Goal: Task Accomplishment & Management: Manage account settings

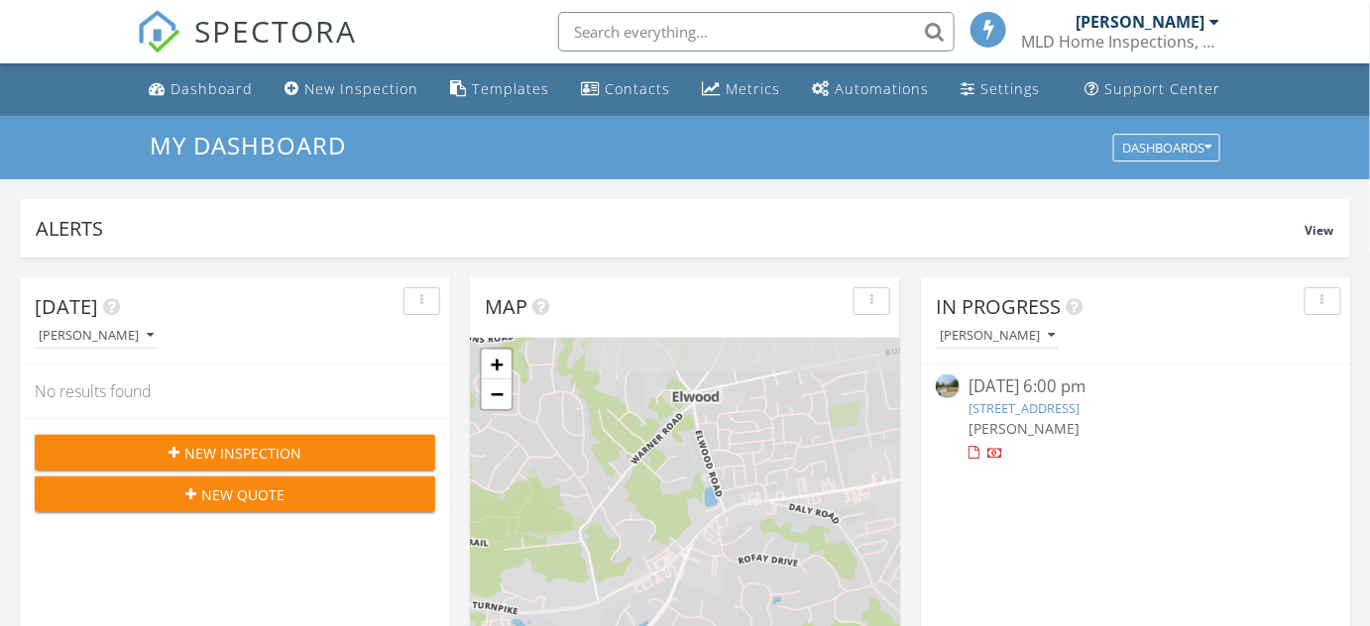
scroll to position [10, 10]
click at [1074, 400] on link "1614 Brightshore Bvld , Bay Shore, NY 11706" at bounding box center [1024, 408] width 111 height 18
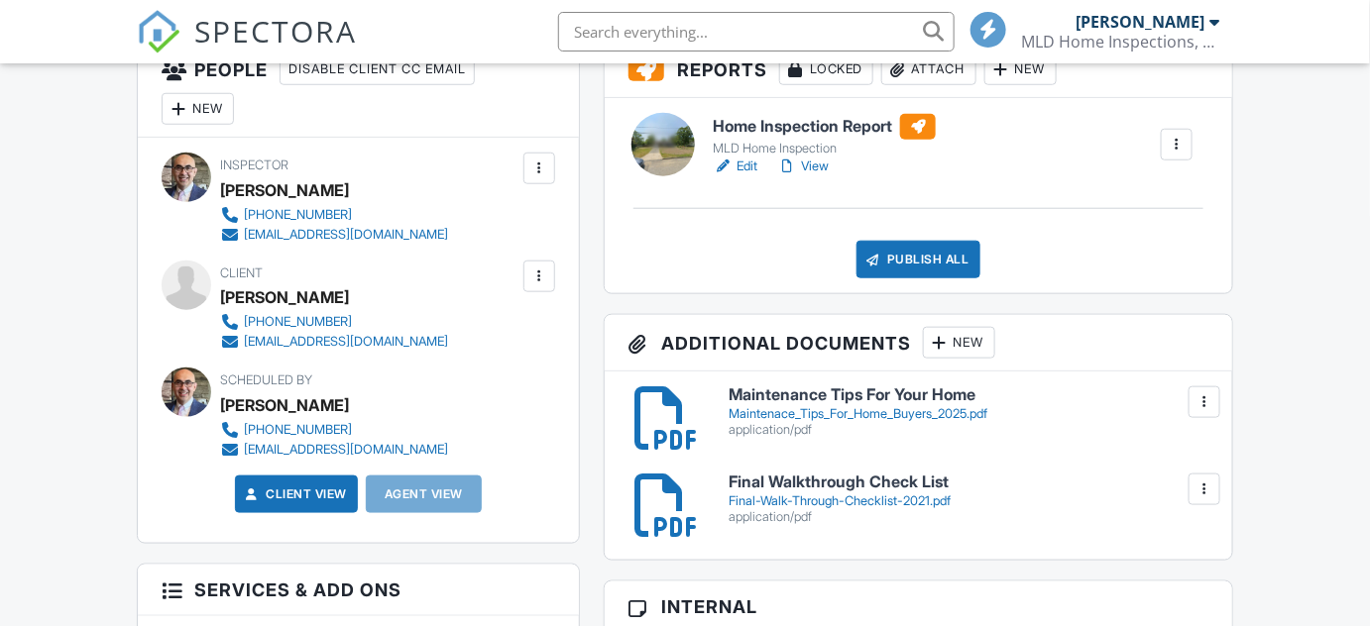
click at [748, 162] on link "Edit" at bounding box center [735, 167] width 45 height 20
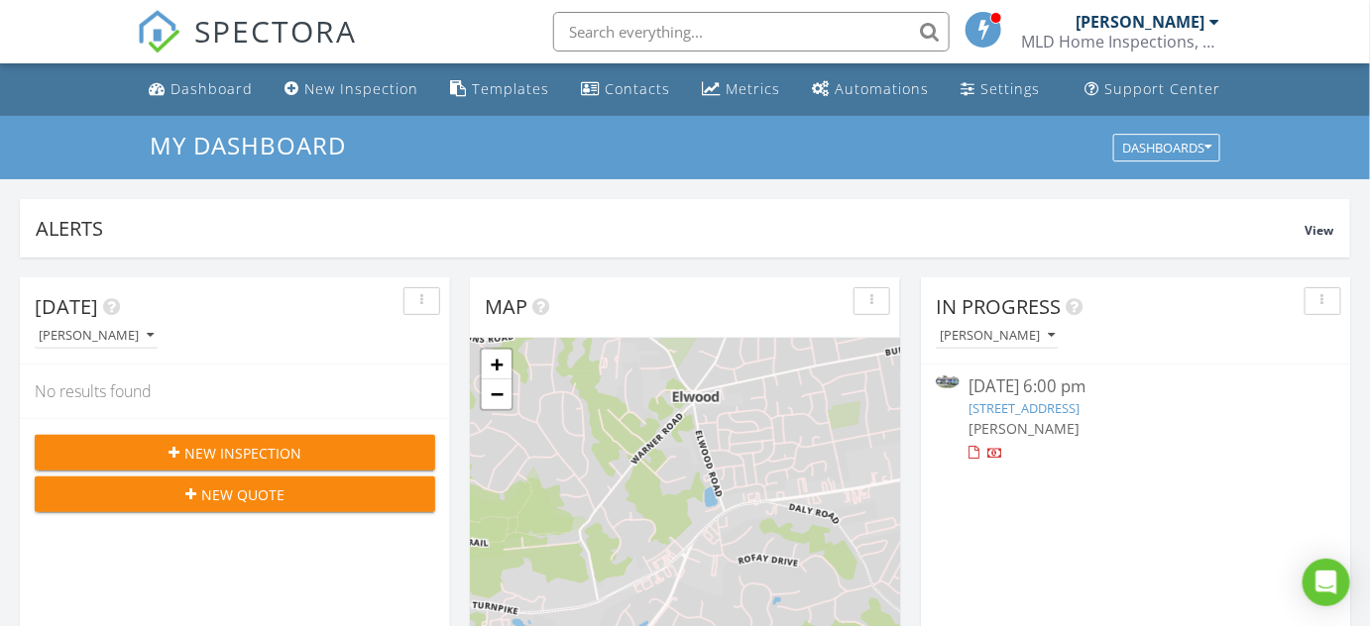
click at [1080, 399] on link "1614 Brightshore Bvld , Bay Shore, NY 11706" at bounding box center [1024, 408] width 111 height 18
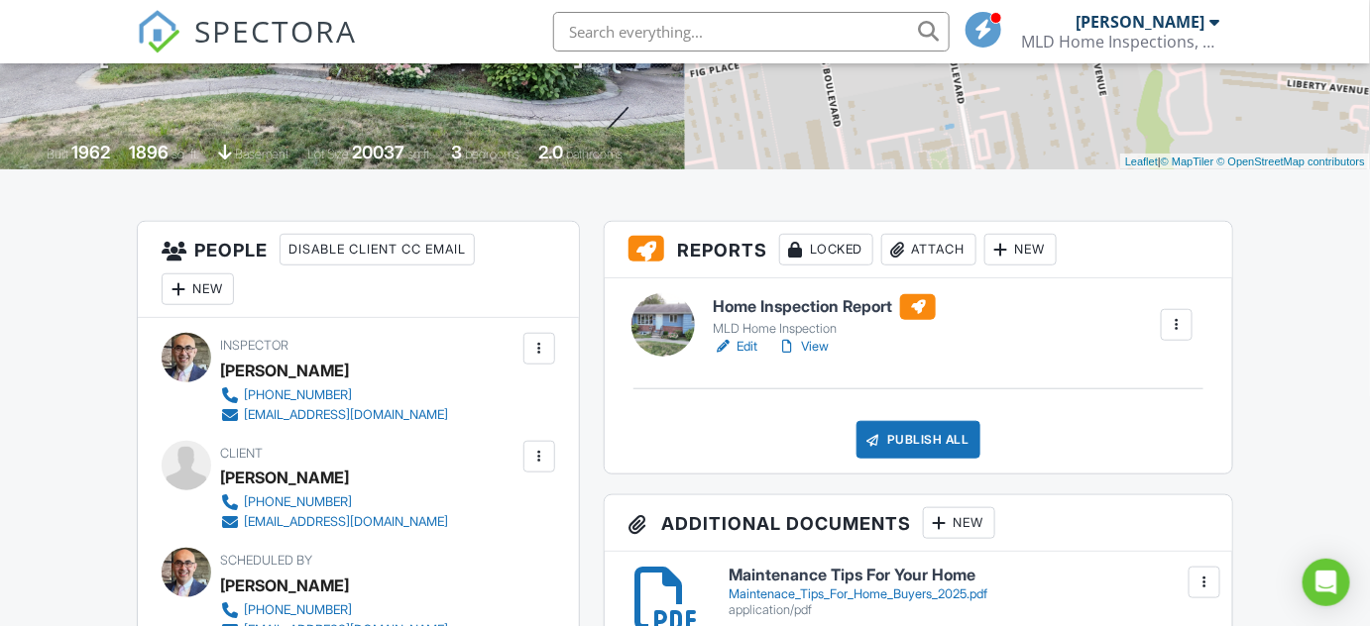
click at [941, 252] on div "Attach" at bounding box center [928, 250] width 95 height 32
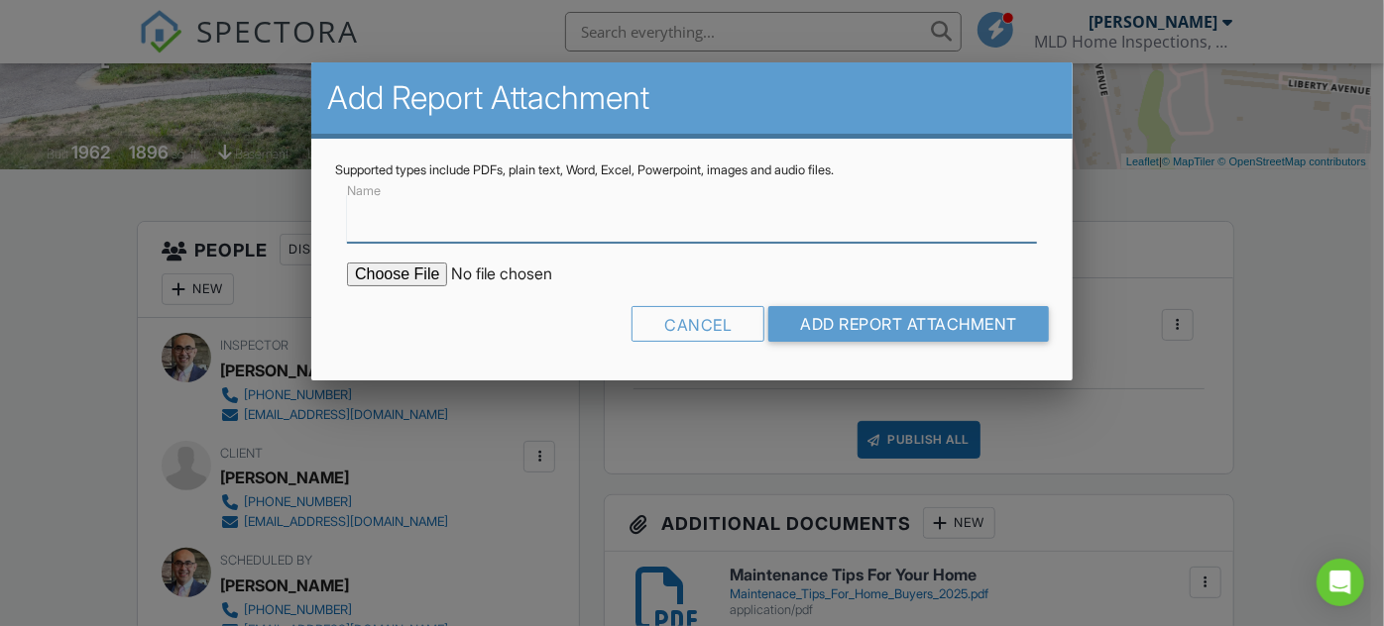
click at [389, 229] on input "Name" at bounding box center [692, 218] width 690 height 49
type input "Termite Report"
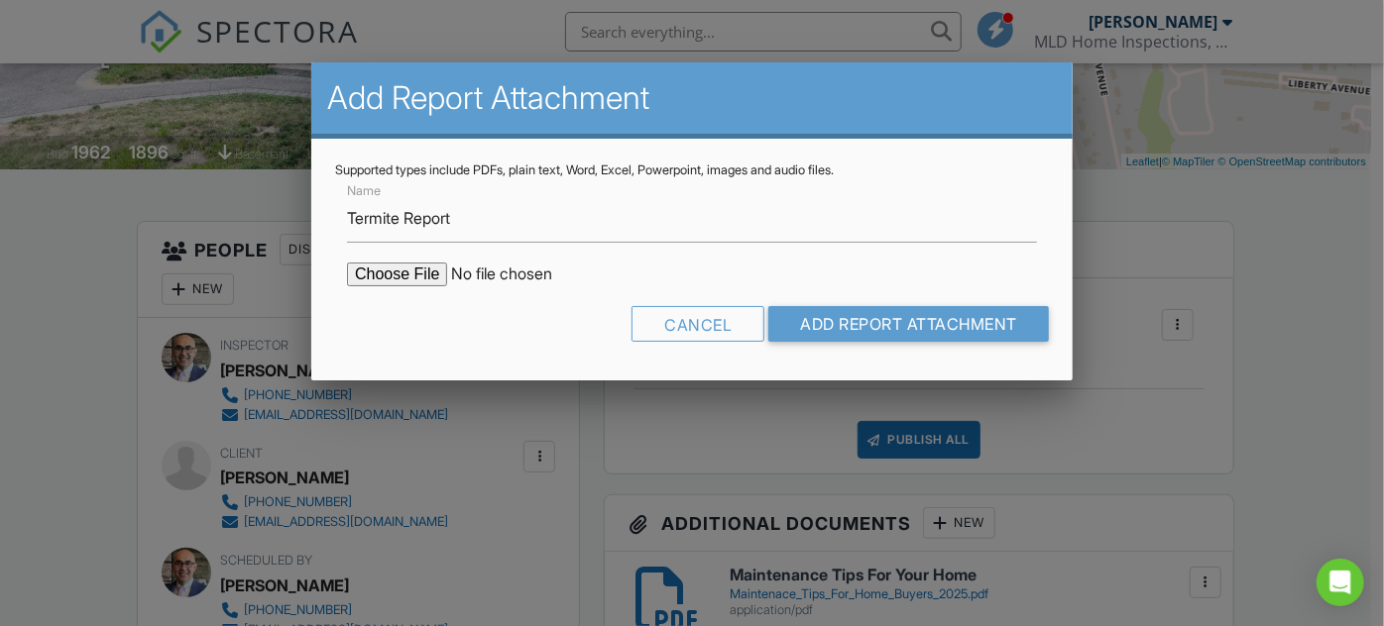
click at [394, 276] on input "file" at bounding box center [515, 275] width 337 height 24
type input "C:\fakepath\Termite_Report.pdf"
click at [876, 316] on input "Add Report Attachment" at bounding box center [908, 324] width 281 height 36
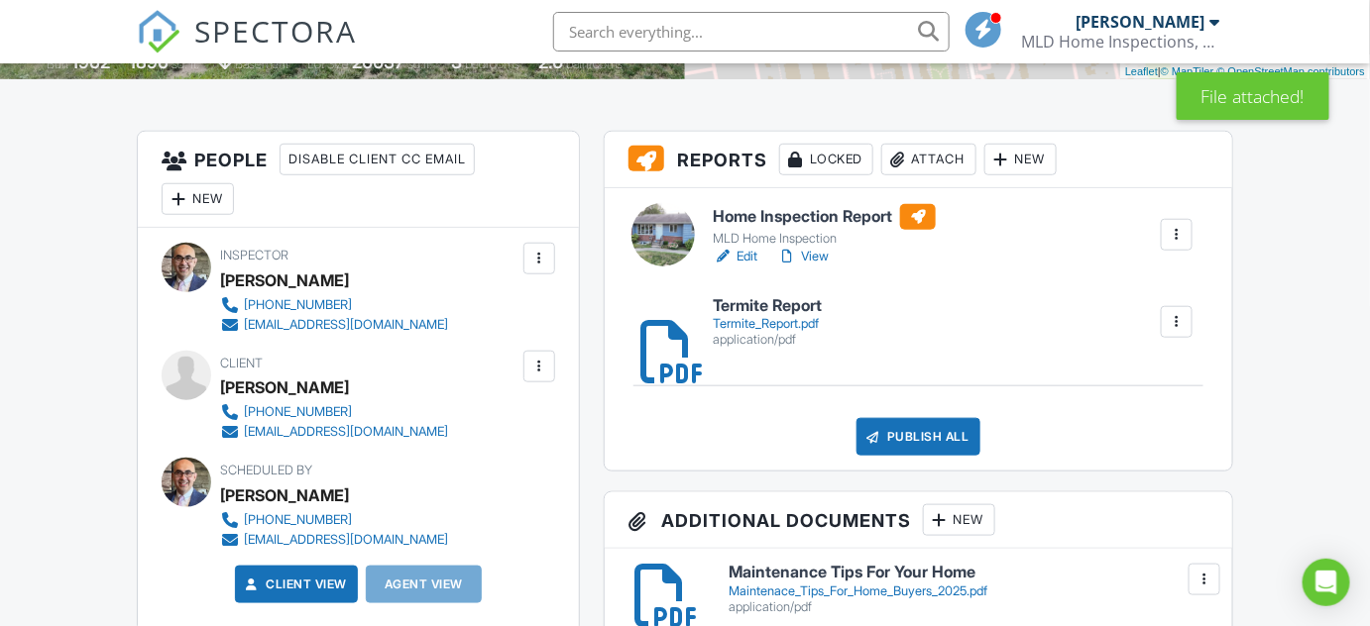
click at [757, 323] on div "Termite_Report.pdf" at bounding box center [767, 324] width 109 height 16
